Goal: Information Seeking & Learning: Learn about a topic

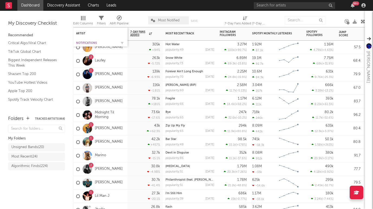
click at [86, 43] on div "Notifications" at bounding box center [96, 42] width 41 height 3
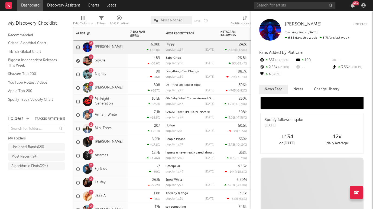
scroll to position [333, 0]
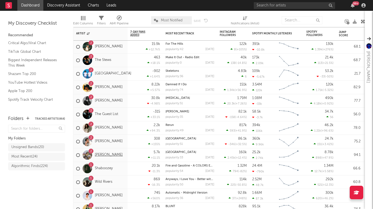
click at [113, 154] on link "[PERSON_NAME]" at bounding box center [109, 155] width 28 height 5
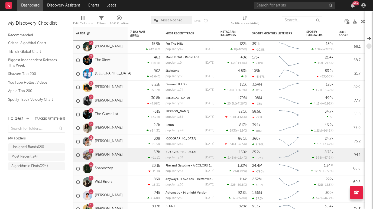
scroll to position [0, 0]
click at [122, 159] on div "2 Chelsea Jordan" at bounding box center [100, 156] width 54 height 14
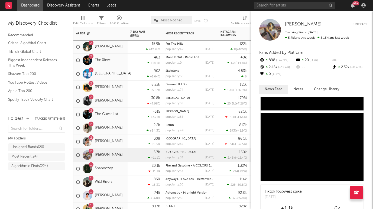
scroll to position [120, 0]
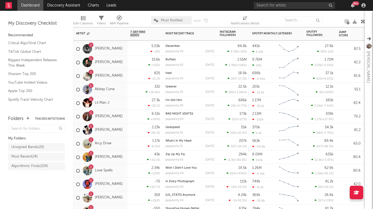
click at [123, 149] on div "1 Arcy Drive" at bounding box center [100, 144] width 54 height 14
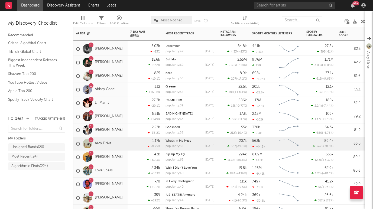
scroll to position [0, 0]
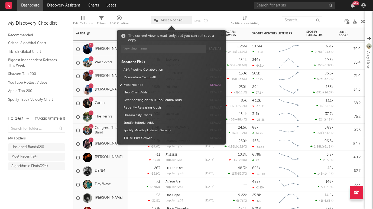
click at [174, 20] on span "Most Notified" at bounding box center [172, 21] width 22 height 4
click at [140, 76] on button "Momentum Catch-All" at bounding box center [165, 78] width 86 height 8
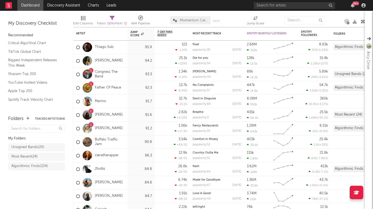
click at [47, 188] on div "Folders Tracked Artists ( 464 ) My Folders Unsigned Bands ( 20 ) Most Recent ( …" at bounding box center [36, 159] width 73 height 99
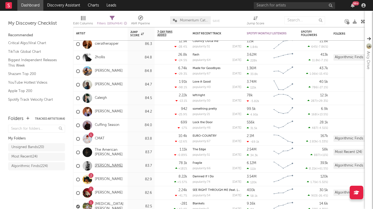
click at [104, 166] on link "Cameron Whitcomb" at bounding box center [109, 166] width 28 height 5
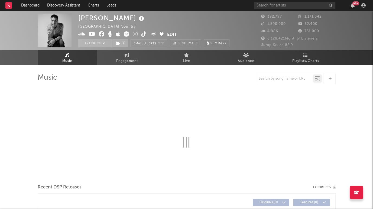
select select "6m"
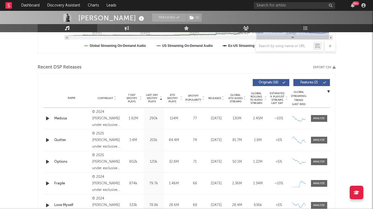
scroll to position [172, 0]
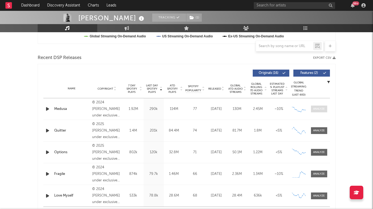
click at [315, 110] on div at bounding box center [319, 109] width 12 height 4
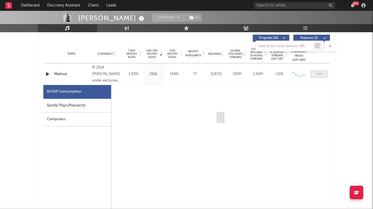
select select "6m"
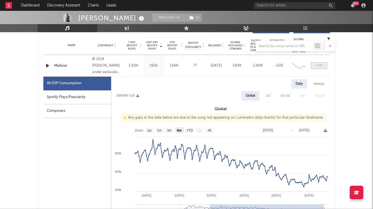
scroll to position [216, 0]
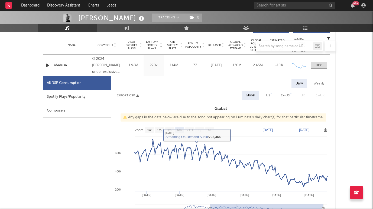
click at [99, 98] on div "Spotify Plays/Popularity" at bounding box center [77, 97] width 68 height 14
select select "6m"
select select "1w"
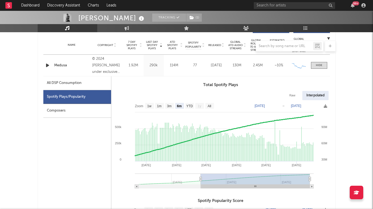
click at [89, 86] on div "All DSP Consumption" at bounding box center [77, 83] width 68 height 14
select select "6m"
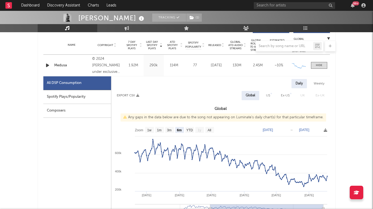
click at [269, 95] on div "US" at bounding box center [268, 95] width 4 height 7
select select "6m"
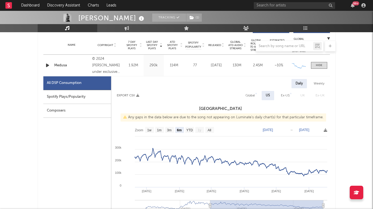
click at [249, 95] on div "Global" at bounding box center [250, 95] width 9 height 7
select select "6m"
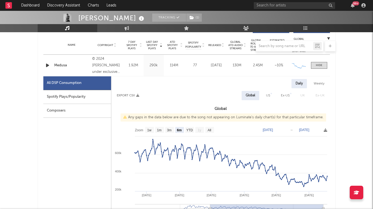
click at [283, 95] on div "Ex-US" at bounding box center [285, 95] width 9 height 7
select select "6m"
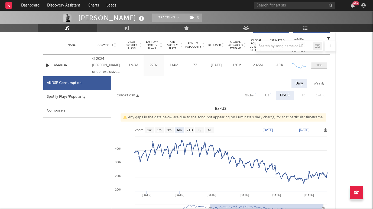
click at [324, 67] on span at bounding box center [319, 65] width 16 height 7
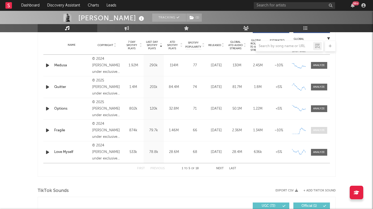
click at [318, 130] on div at bounding box center [319, 130] width 12 height 4
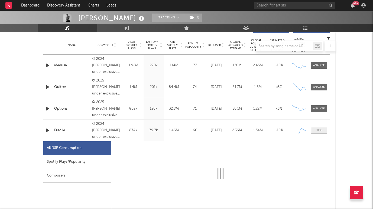
select select "1w"
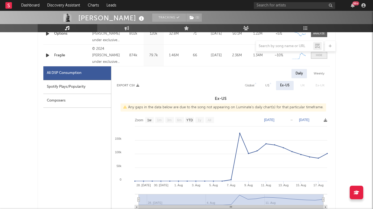
scroll to position [291, 0]
click at [266, 87] on div "US" at bounding box center [267, 85] width 4 height 7
select select "1w"
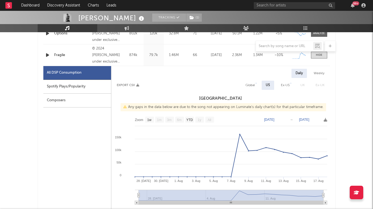
click at [251, 83] on div "Global" at bounding box center [250, 85] width 9 height 7
select select "1w"
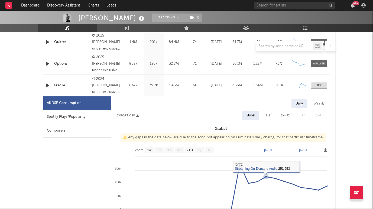
scroll to position [258, 0]
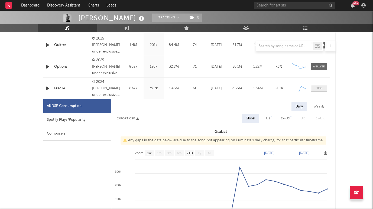
click at [320, 89] on div at bounding box center [319, 88] width 7 height 4
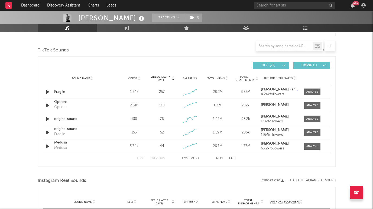
scroll to position [358, 0]
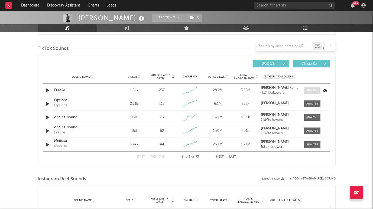
click at [314, 91] on div at bounding box center [313, 90] width 12 height 4
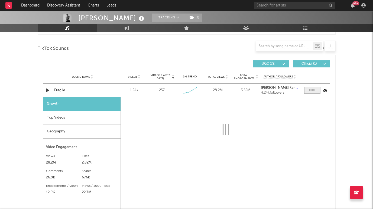
select select "1w"
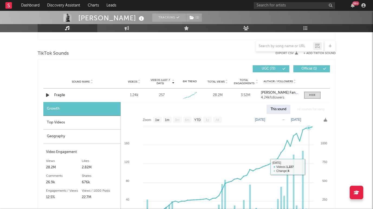
scroll to position [341, 0]
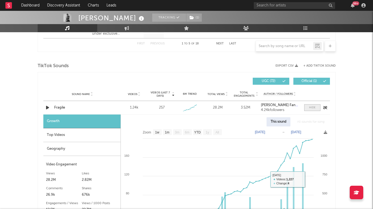
click at [312, 107] on div at bounding box center [312, 108] width 7 height 4
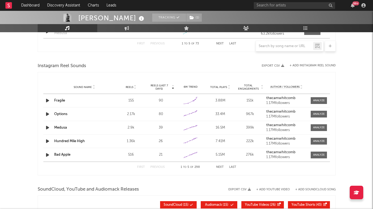
scroll to position [476, 0]
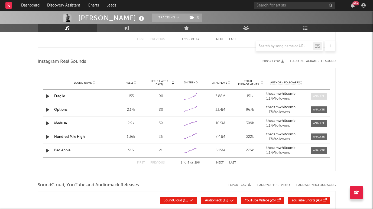
click at [316, 95] on div at bounding box center [319, 96] width 12 height 4
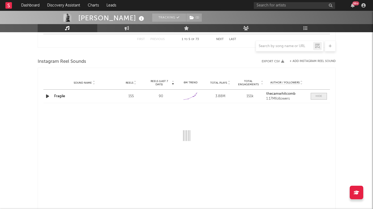
select select "1w"
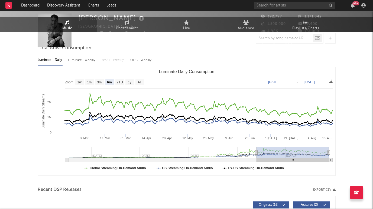
scroll to position [0, 0]
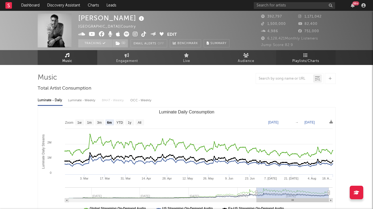
click at [310, 56] on link "Playlists/Charts" at bounding box center [306, 57] width 60 height 15
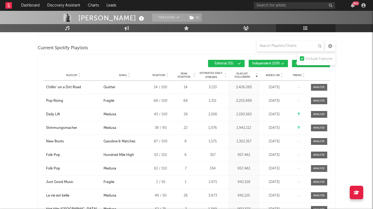
scroll to position [199, 0]
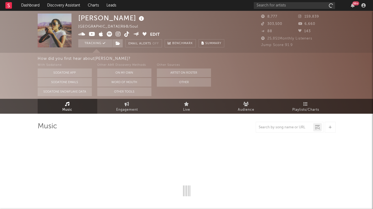
select select "1w"
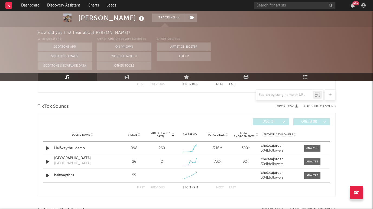
scroll to position [350, 0]
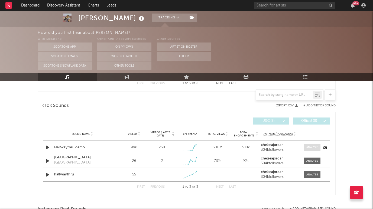
click at [313, 146] on div at bounding box center [313, 148] width 12 height 4
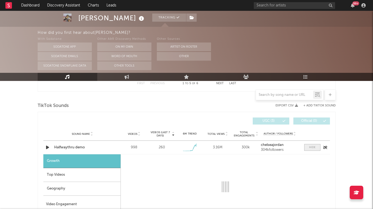
select select "1w"
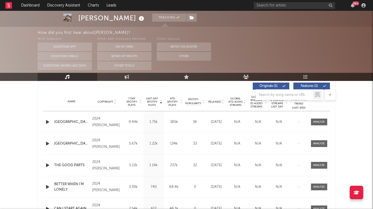
scroll to position [176, 0]
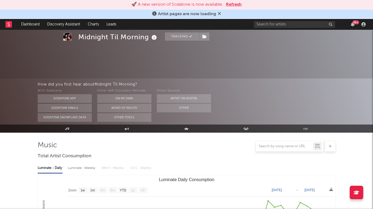
select select "1w"
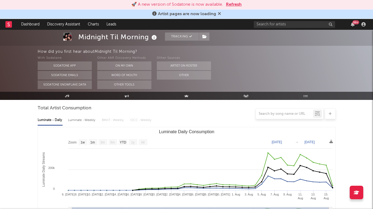
click at [230, 3] on button "Refresh" at bounding box center [234, 4] width 16 height 7
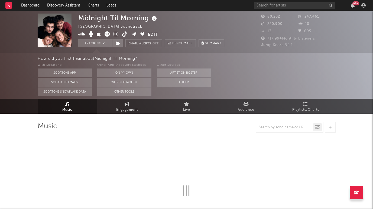
select select "1w"
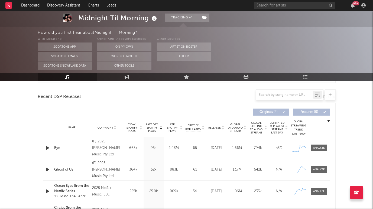
scroll to position [183, 0]
click at [317, 147] on div at bounding box center [319, 148] width 12 height 4
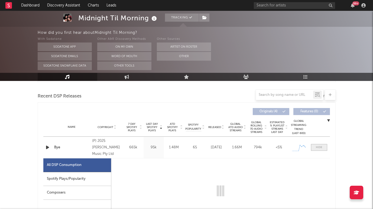
select select "1w"
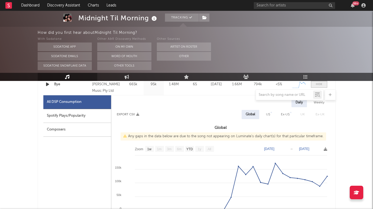
scroll to position [256, 0]
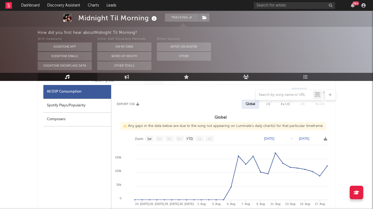
click at [269, 106] on div "US" at bounding box center [268, 104] width 4 height 7
select select "1w"
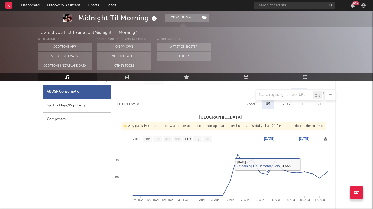
click at [252, 106] on div "Global" at bounding box center [250, 104] width 9 height 7
select select "1w"
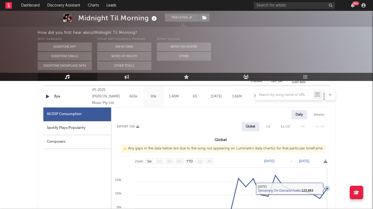
scroll to position [204, 0]
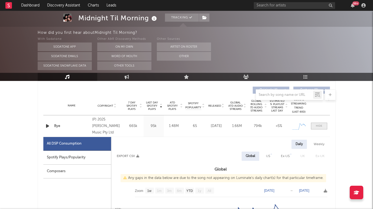
click at [320, 125] on div at bounding box center [319, 126] width 7 height 4
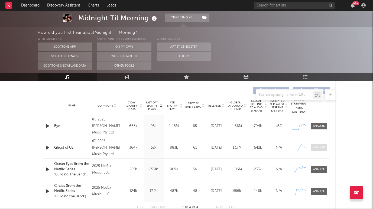
click at [319, 149] on div at bounding box center [319, 148] width 12 height 4
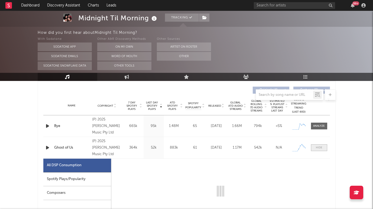
select select "1w"
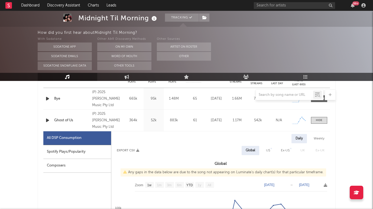
scroll to position [222, 0]
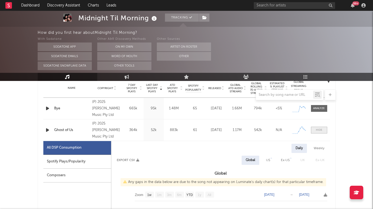
click at [321, 128] on div at bounding box center [319, 130] width 7 height 4
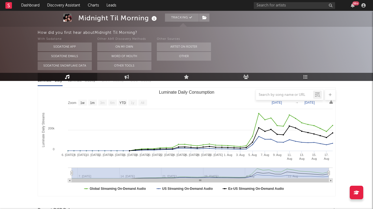
scroll to position [63, 0]
